Goal: Task Accomplishment & Management: Use online tool/utility

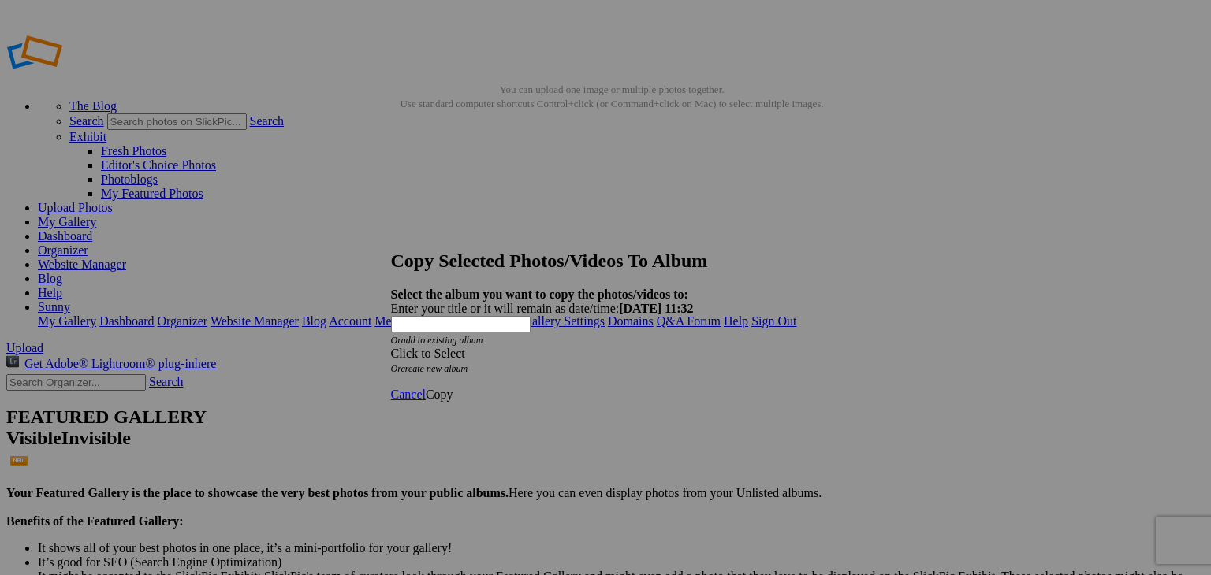
click at [606, 347] on div "Click to Select" at bounding box center [600, 354] width 418 height 14
click at [606, 295] on div "My Albums Sunny Kids Album-2025-06-17-1310" at bounding box center [567, 298] width 283 height 20
click at [602, 347] on div "Click to Select" at bounding box center [600, 354] width 418 height 14
click at [482, 341] on link "Sunny Kids" at bounding box center [487, 334] width 59 height 13
click at [453, 388] on span "Copy" at bounding box center [440, 394] width 28 height 13
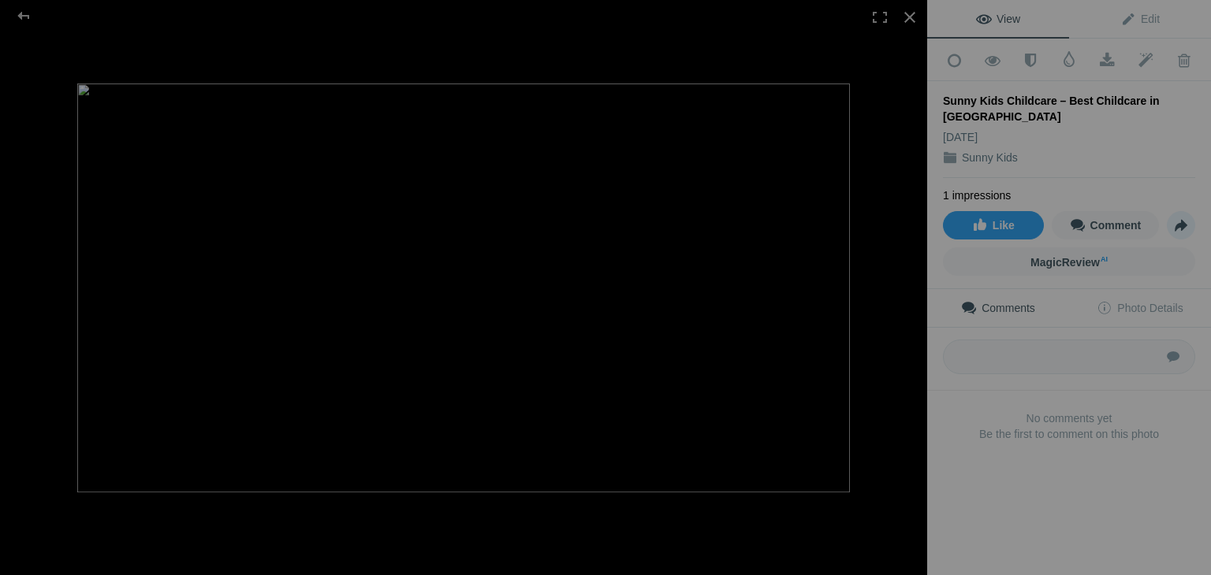
click at [1167, 212] on span "Share" at bounding box center [1180, 225] width 27 height 27
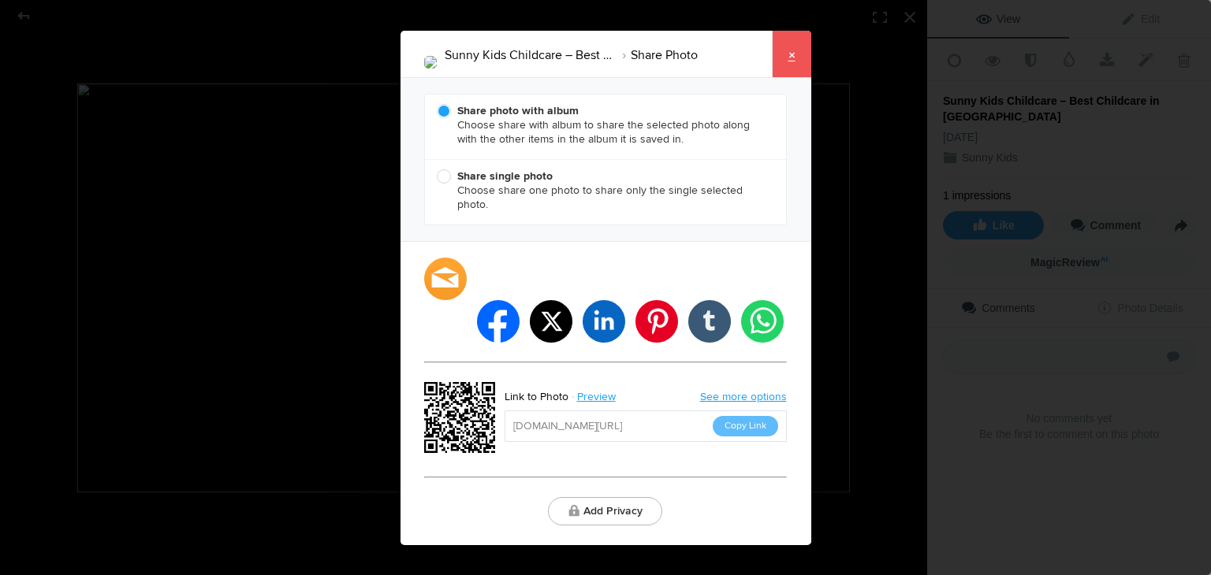
click at [794, 72] on link "×" at bounding box center [791, 54] width 39 height 47
